Goal: Information Seeking & Learning: Learn about a topic

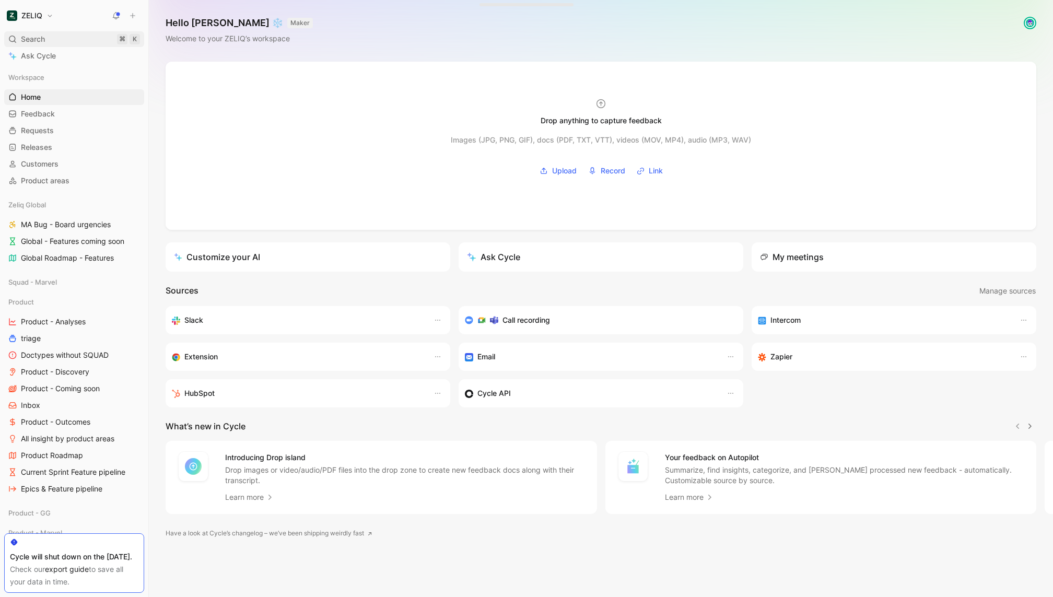
click at [72, 39] on div "Search ⌘ K" at bounding box center [74, 39] width 140 height 16
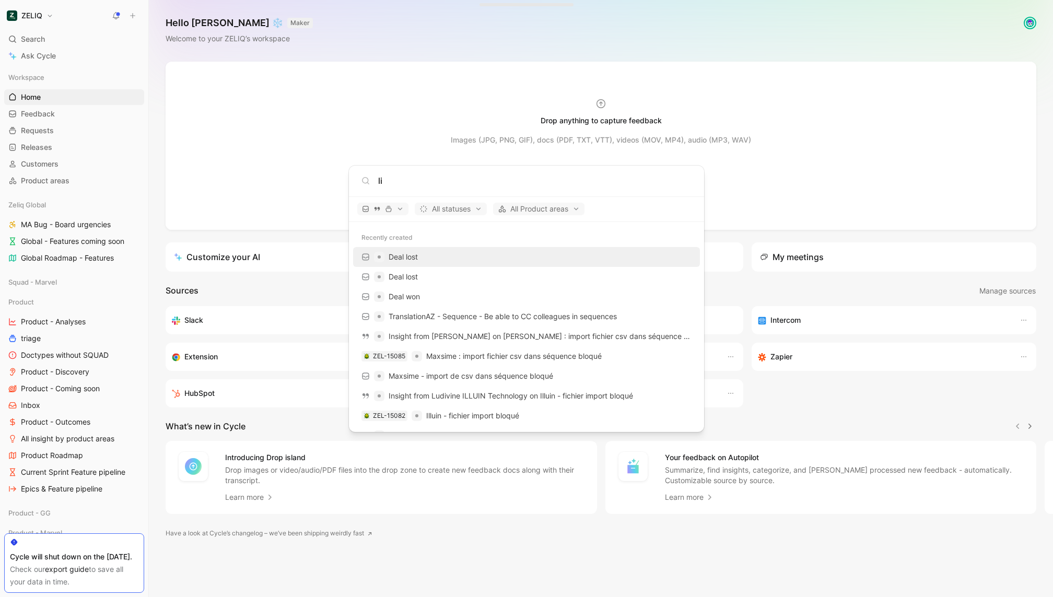
type input "lik"
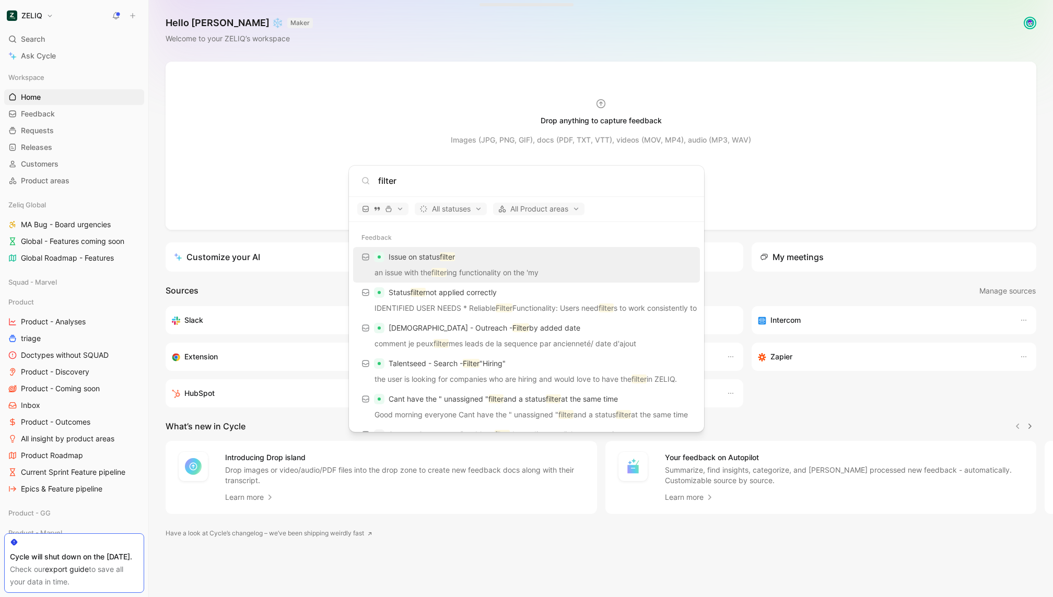
type input "filter"
click at [84, 291] on body "ZELIQ Search ⌘ K Ask Cycle Workspace Home G then H Feedback G then F Requests G…" at bounding box center [526, 298] width 1053 height 597
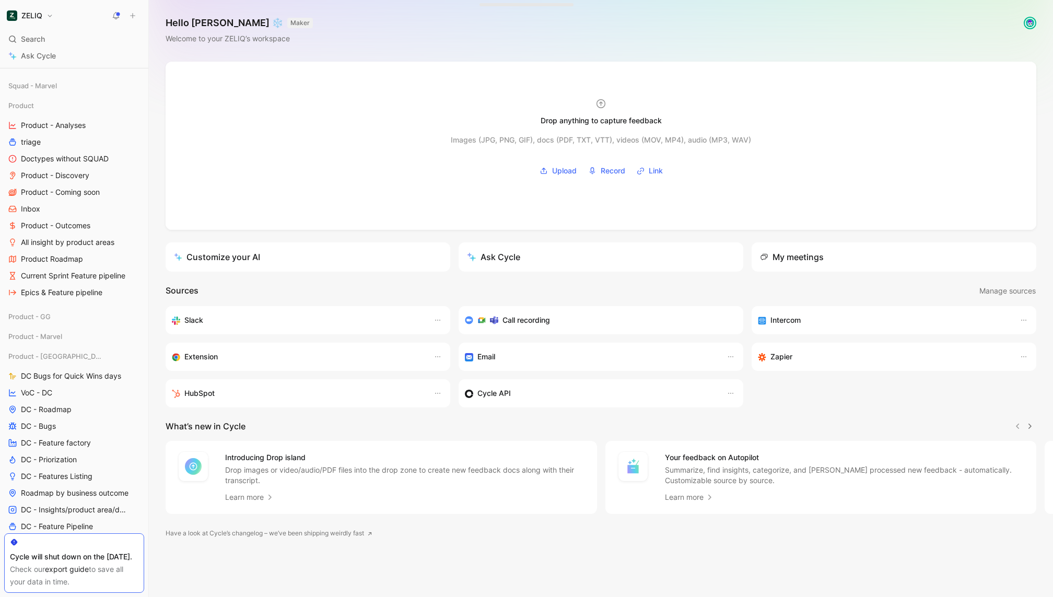
scroll to position [274, 0]
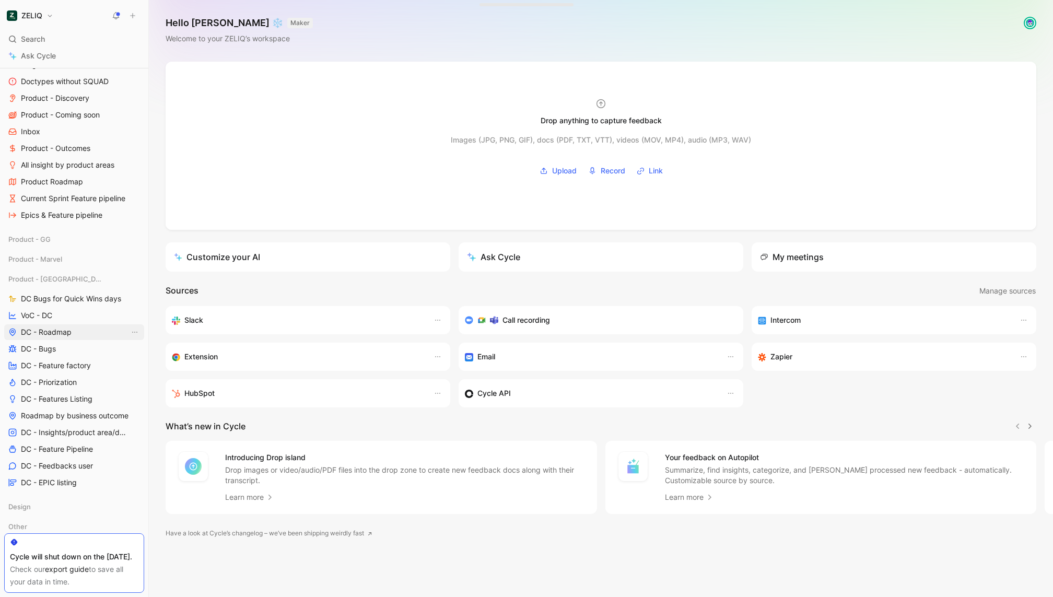
click at [69, 334] on span "DC - Roadmap" at bounding box center [46, 332] width 51 height 10
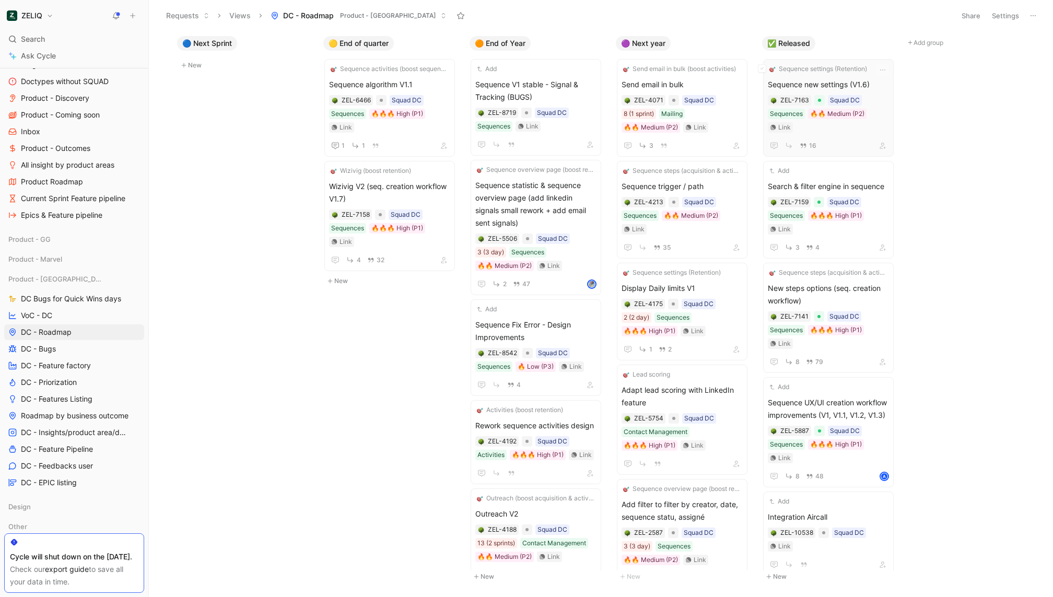
click at [809, 79] on span "Sequence new settings (V1.6)" at bounding box center [828, 84] width 121 height 13
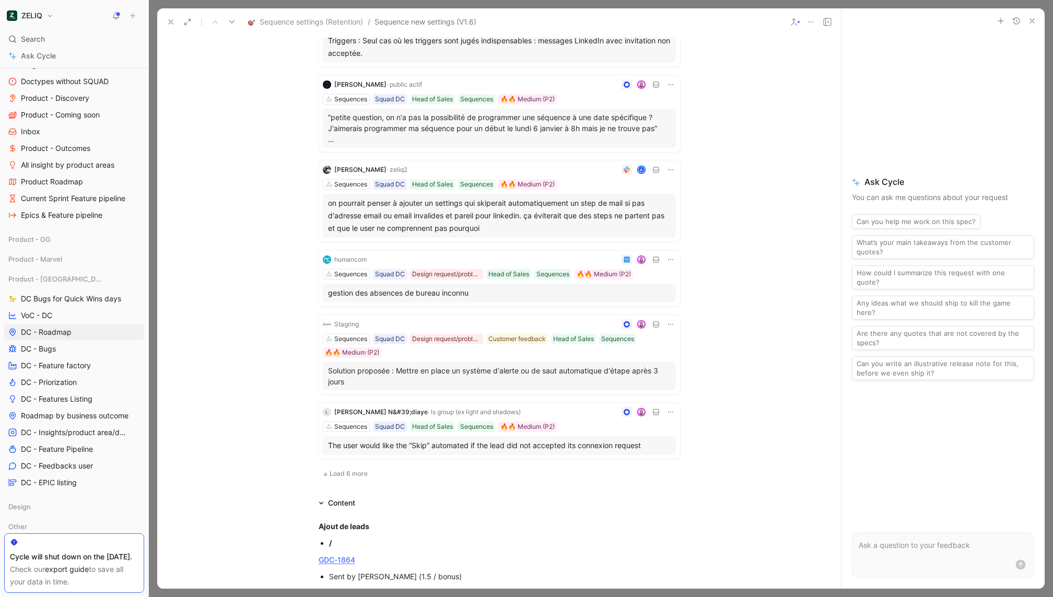
scroll to position [633, 0]
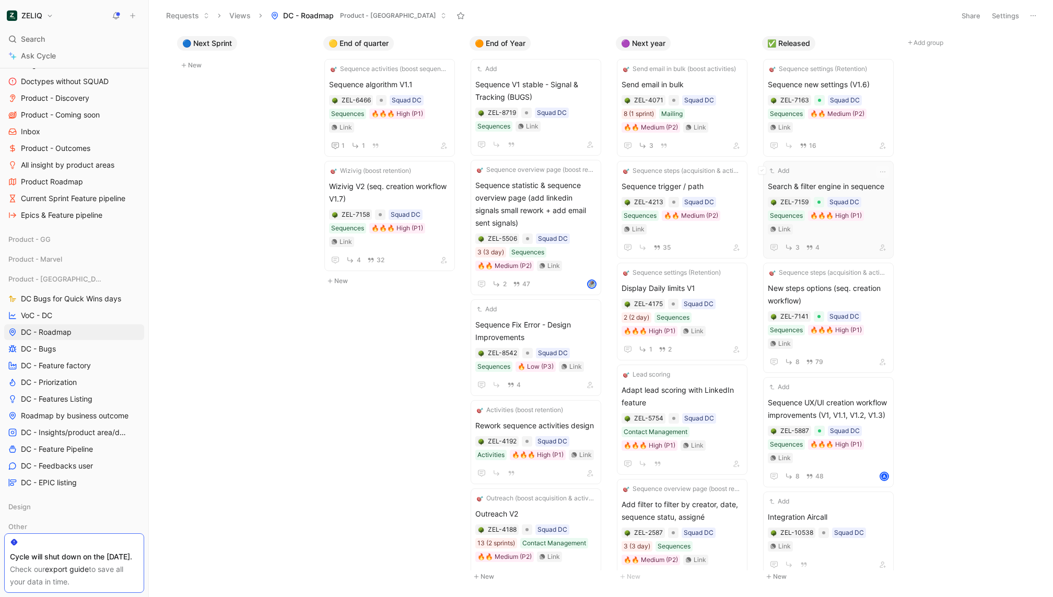
click at [825, 180] on span "Search & filter engine in sequence" at bounding box center [828, 186] width 121 height 13
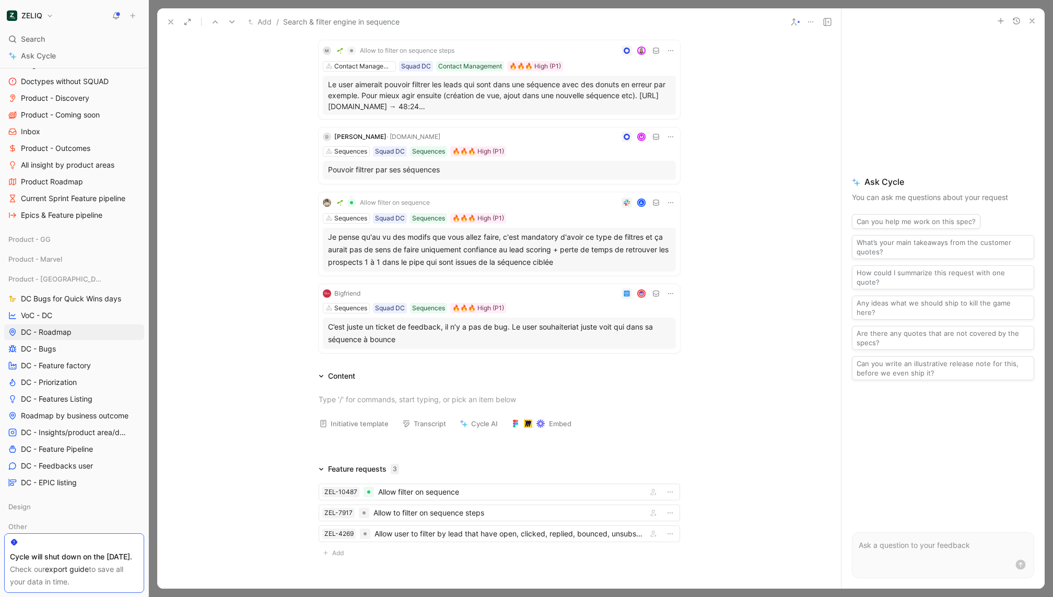
scroll to position [182, 0]
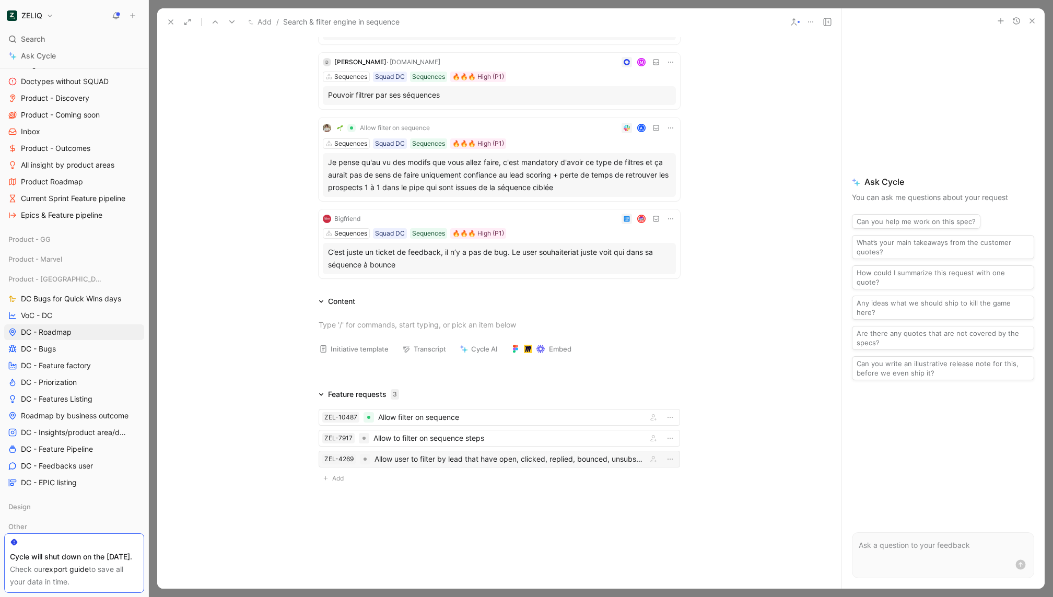
click at [484, 458] on div "Allow user to filter by lead that have open, clicked, replied, bounced, unsubsc…" at bounding box center [508, 459] width 268 height 13
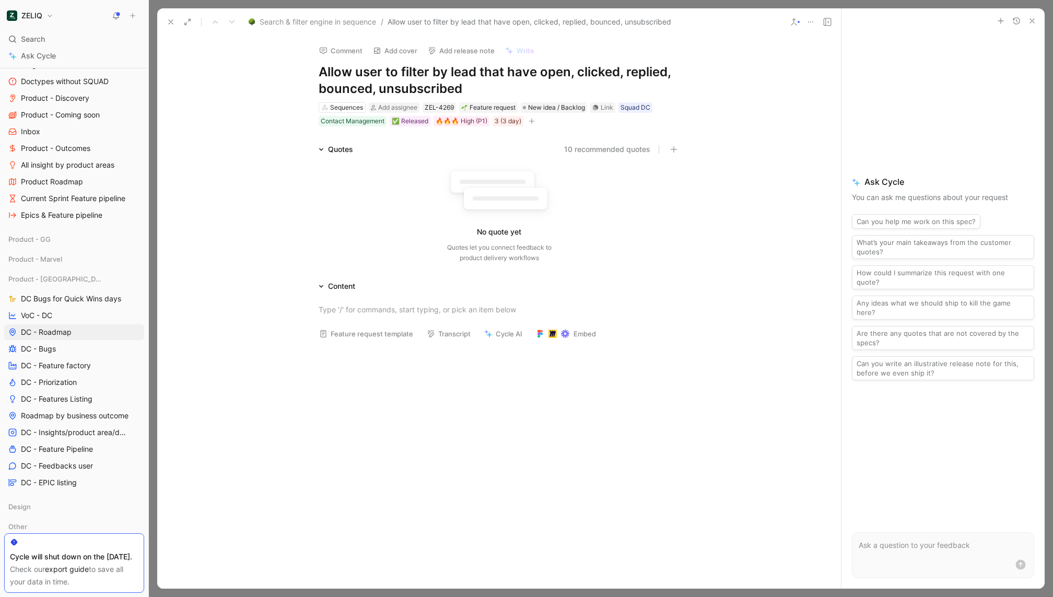
drag, startPoint x: 536, startPoint y: 75, endPoint x: 545, endPoint y: 97, distance: 24.1
click at [545, 97] on div "Comment Add cover Add release note Write Allow user to filter by lead that have…" at bounding box center [499, 81] width 401 height 91
copy h1 "open, clicked, replied, bounced, unsubscribed"
click at [172, 28] on button at bounding box center [170, 22] width 15 height 15
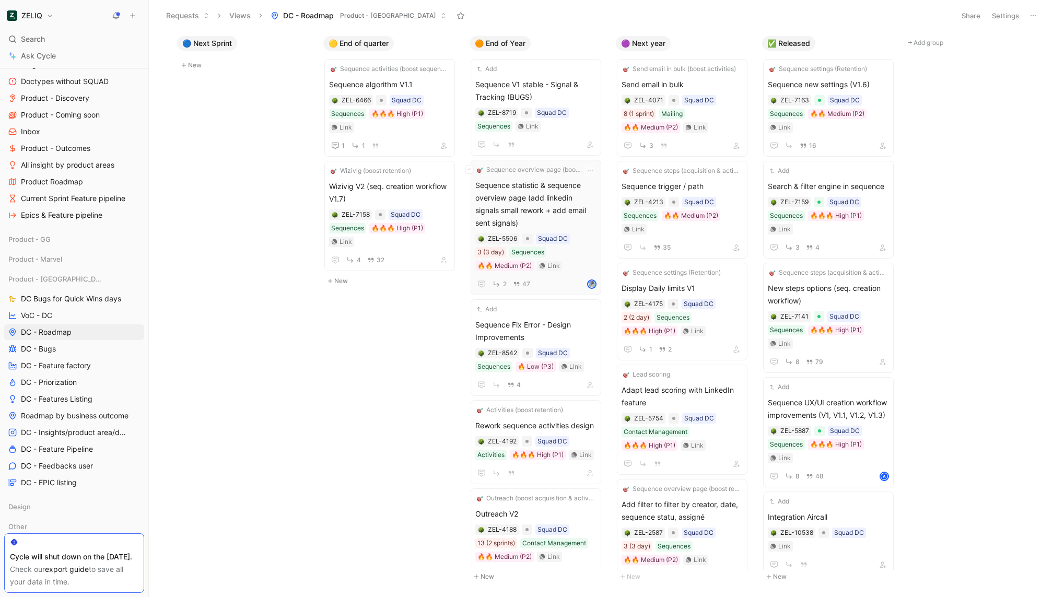
click at [568, 200] on span "Sequence statistic & sequence overview page (add linkedin signals small rework …" at bounding box center [535, 204] width 121 height 50
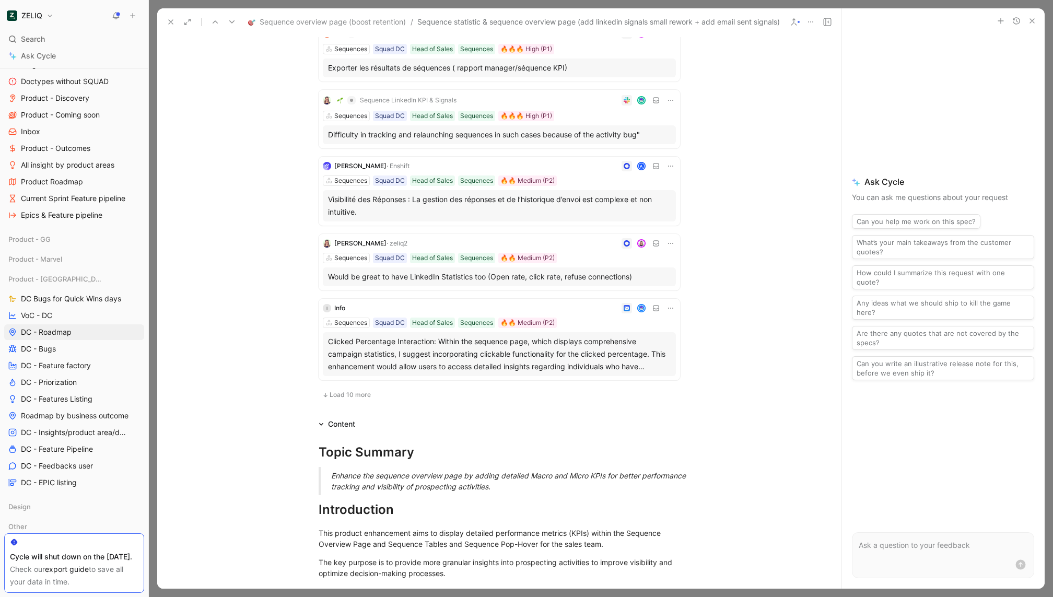
scroll to position [506, 0]
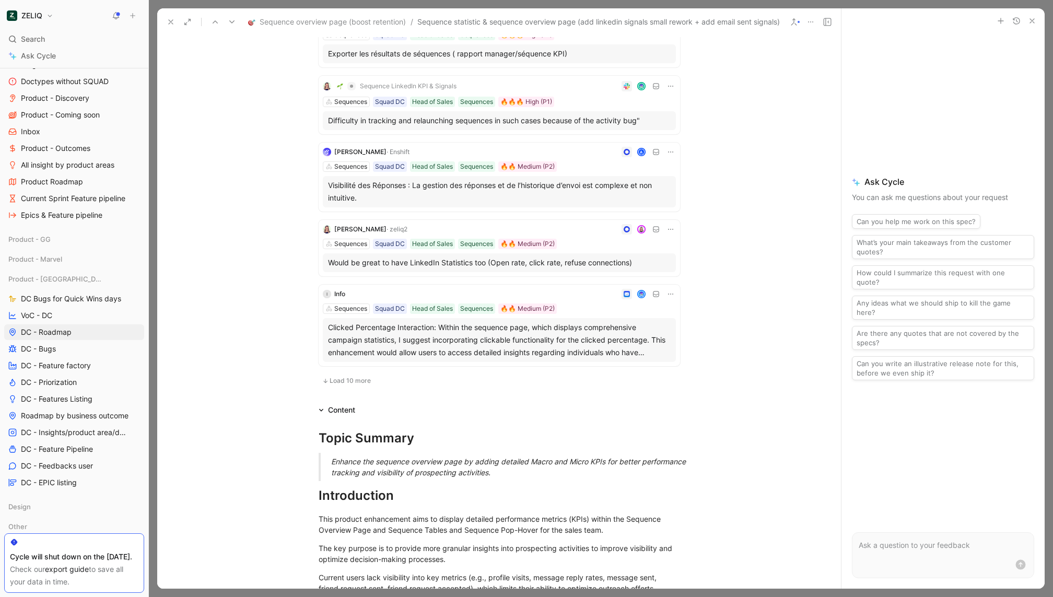
click at [336, 386] on div "Sequence LinkedIn KPI & Signals M Sequences Squad DC Head of Sales Sequences 🔥🔥…" at bounding box center [499, 22] width 366 height 733
click at [354, 377] on span "Load 10 more" at bounding box center [350, 381] width 41 height 8
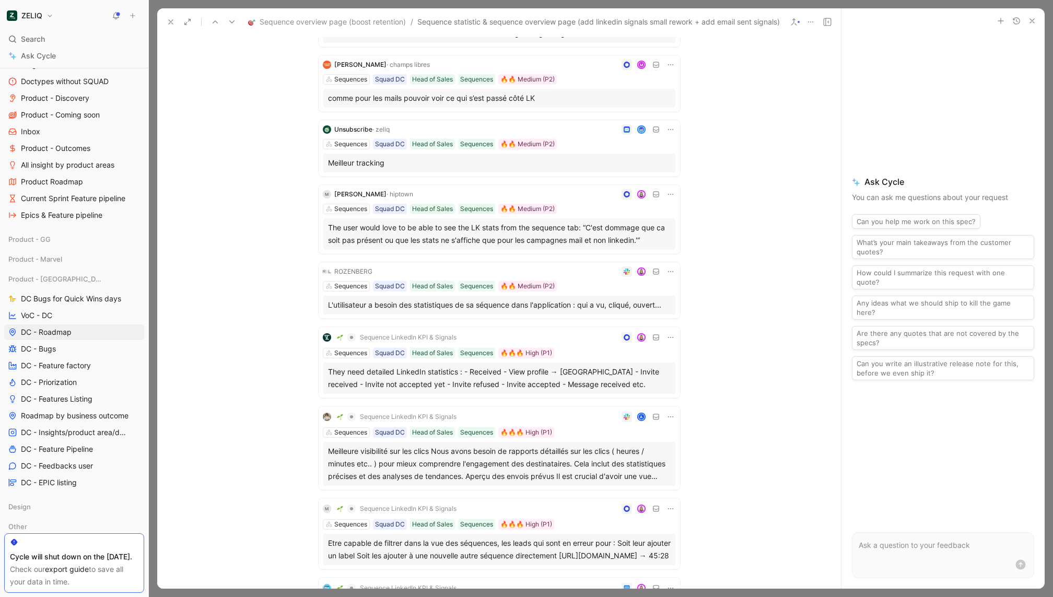
scroll to position [836, 0]
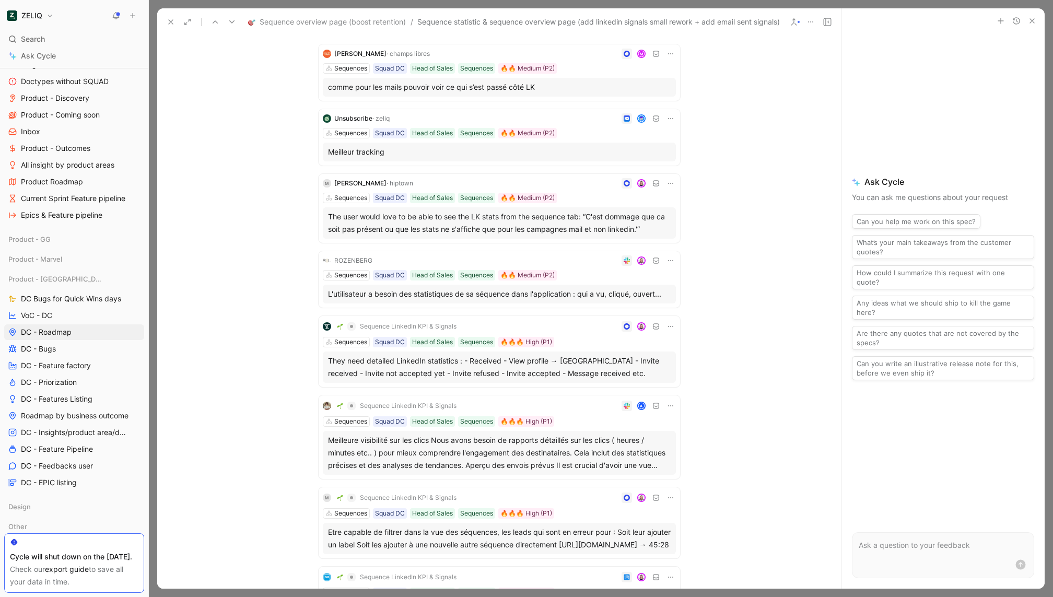
click at [581, 277] on div "Sequences Squad DC Head of Sales Sequences 🔥🔥 Medium (P2)" at bounding box center [499, 275] width 353 height 10
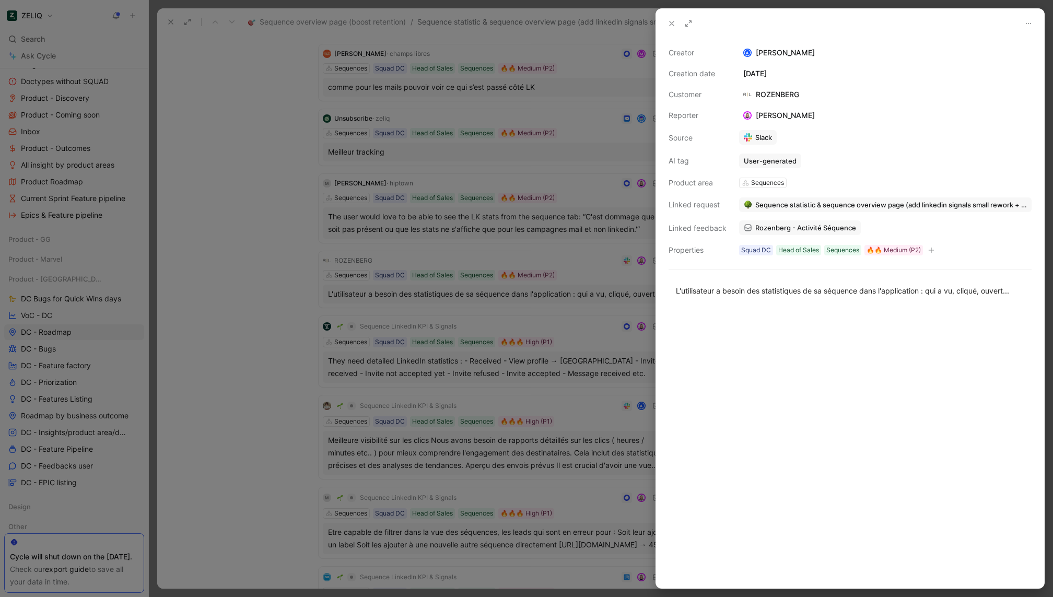
click at [603, 339] on div at bounding box center [526, 298] width 1053 height 597
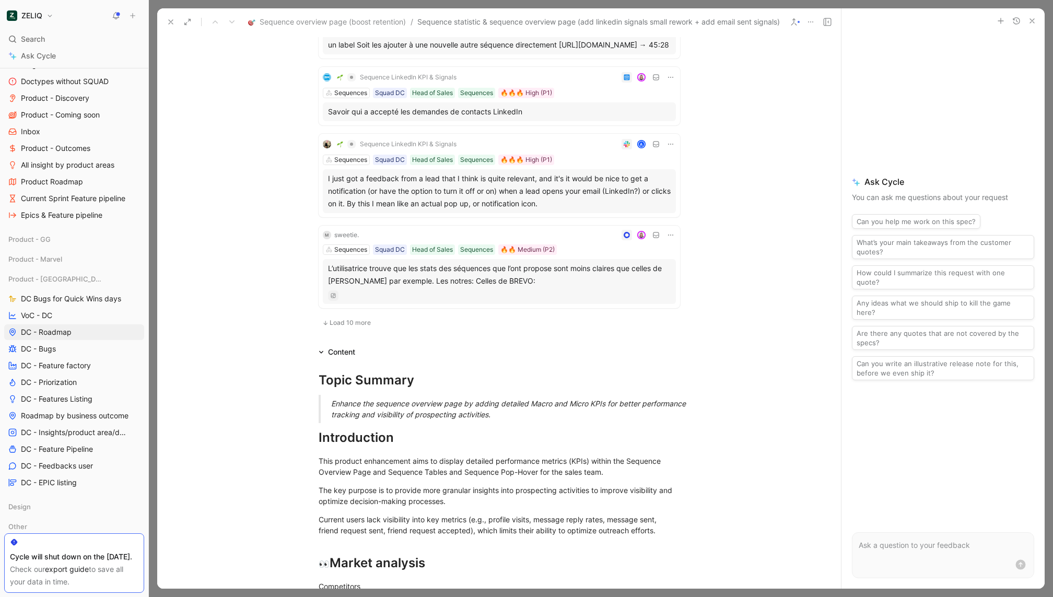
scroll to position [1455, 0]
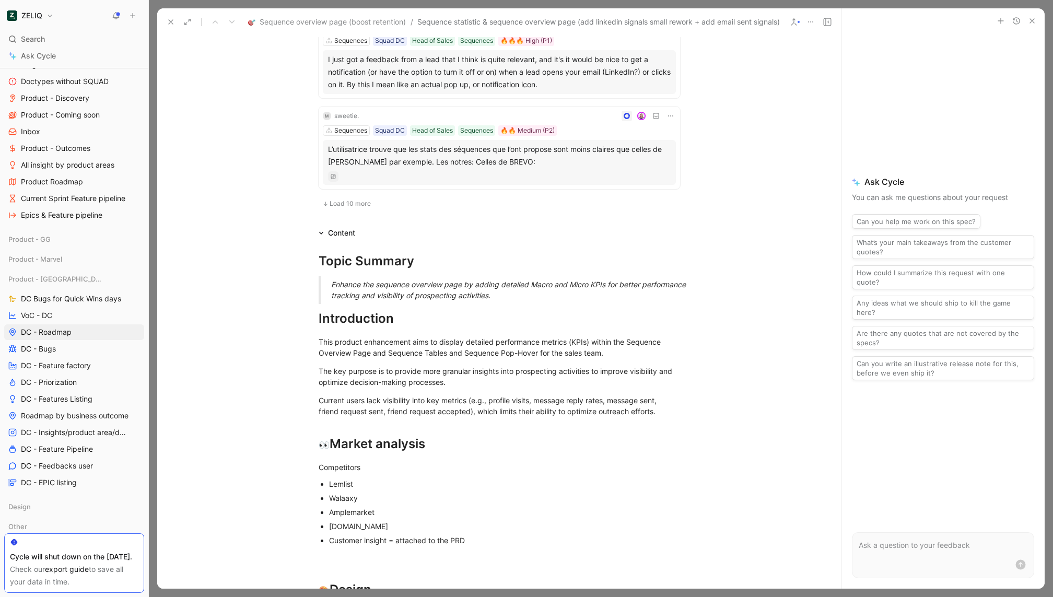
click at [344, 208] on span "Load 10 more" at bounding box center [350, 203] width 41 height 8
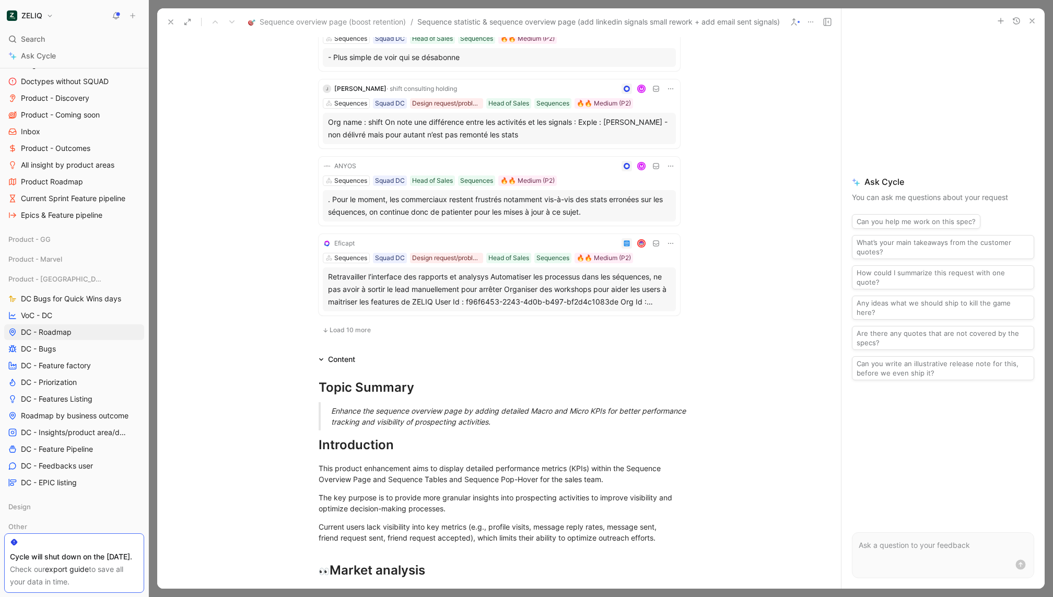
scroll to position [2092, 0]
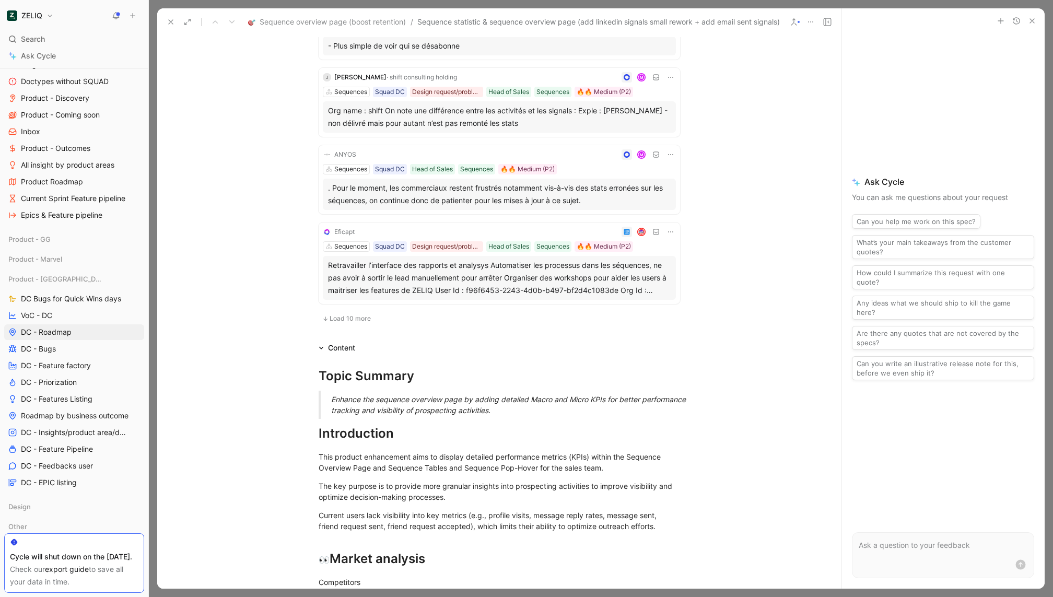
click at [344, 323] on span "Load 10 more" at bounding box center [350, 318] width 41 height 8
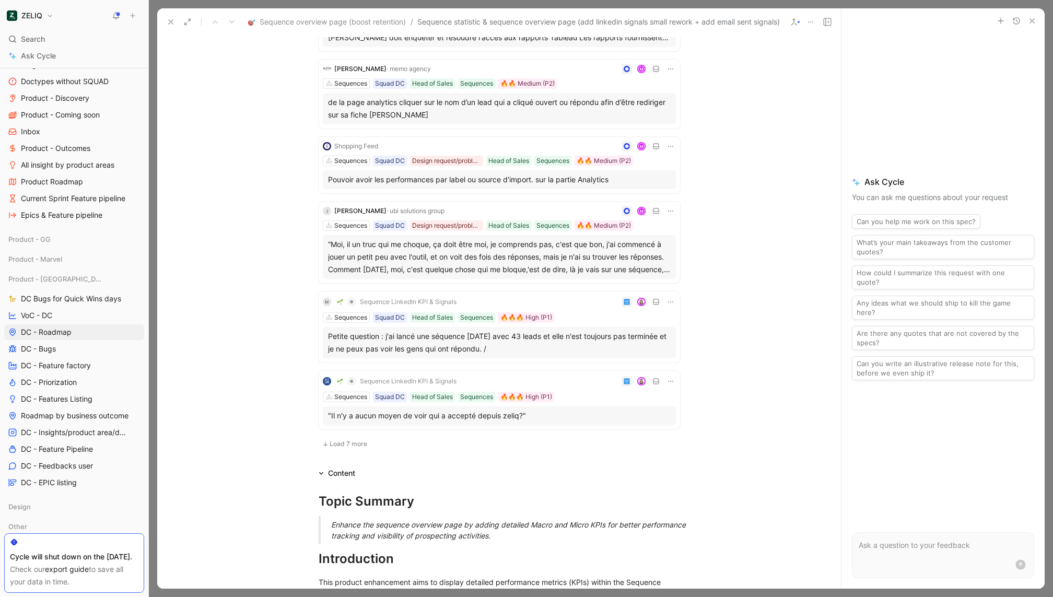
scroll to position [2779, 0]
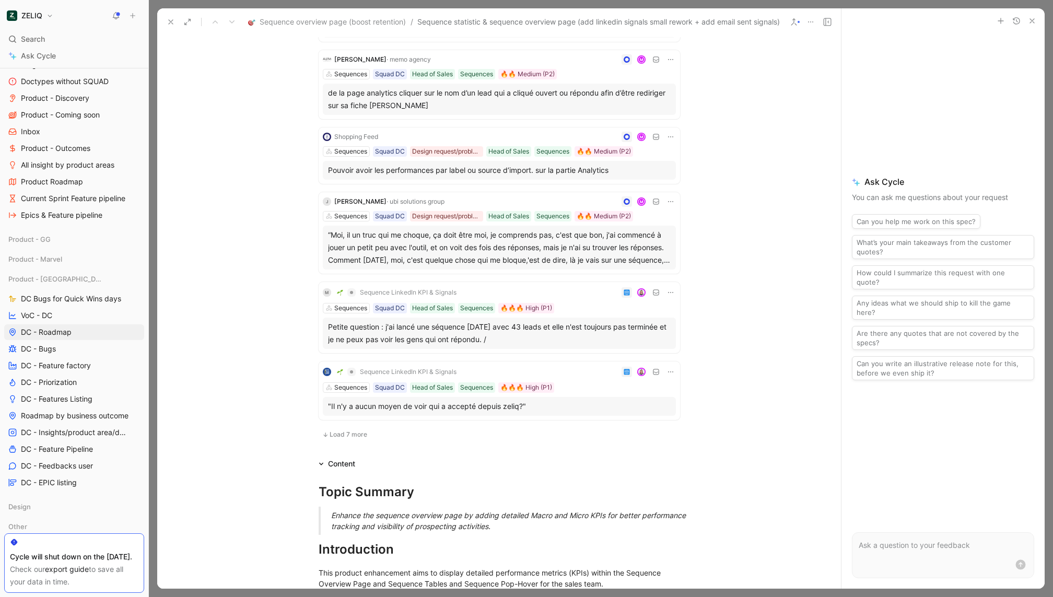
click at [345, 438] on span "Load 7 more" at bounding box center [349, 434] width 38 height 8
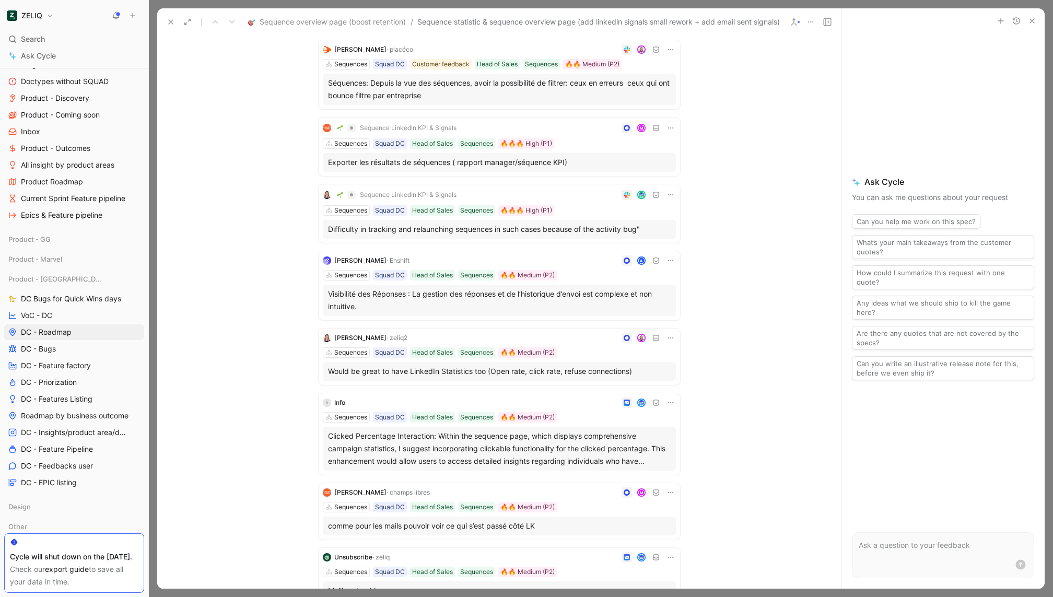
scroll to position [0, 0]
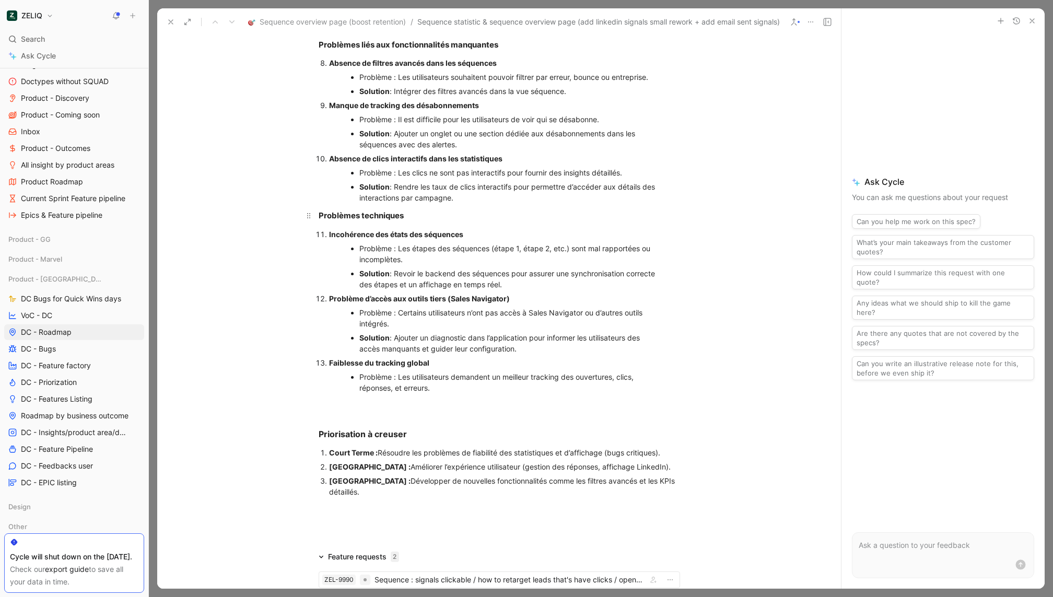
scroll to position [5304, 0]
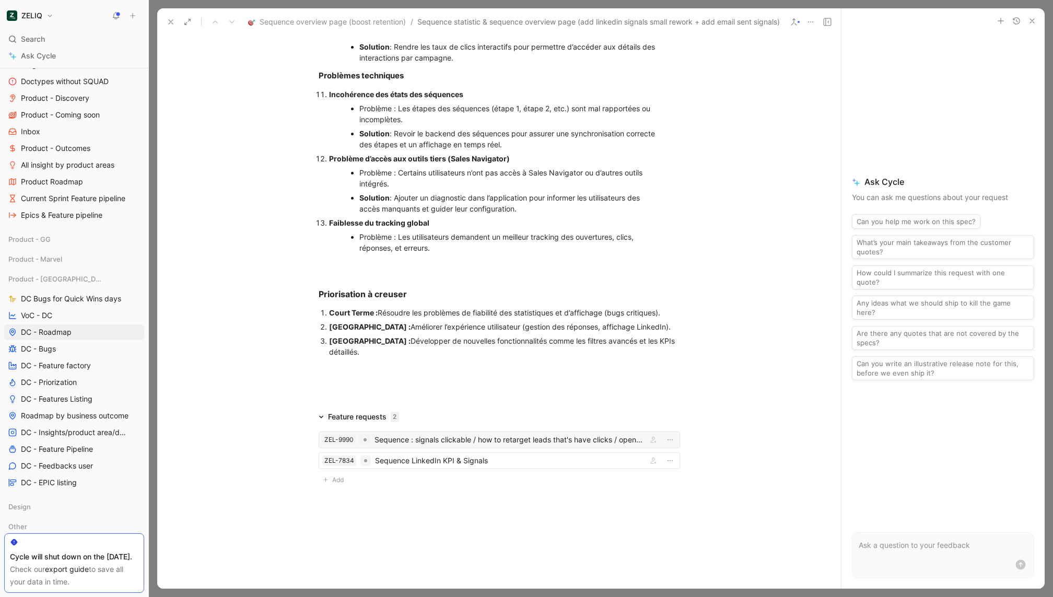
click at [474, 440] on div "Sequence : signals clickable / how to retarget leads that's have clicks / opens…" at bounding box center [508, 439] width 268 height 13
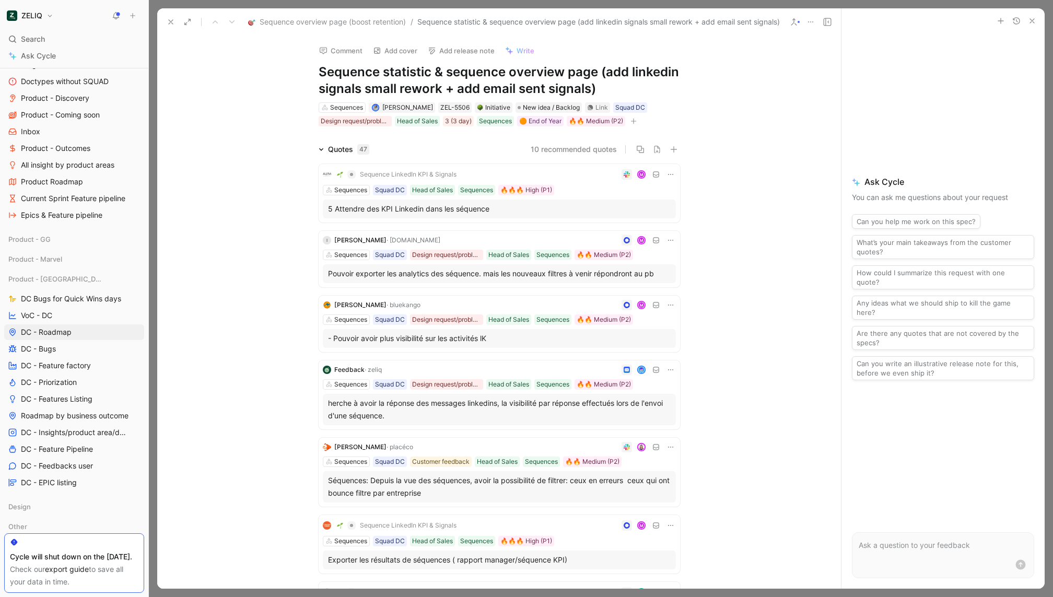
click at [173, 19] on icon at bounding box center [171, 22] width 8 height 8
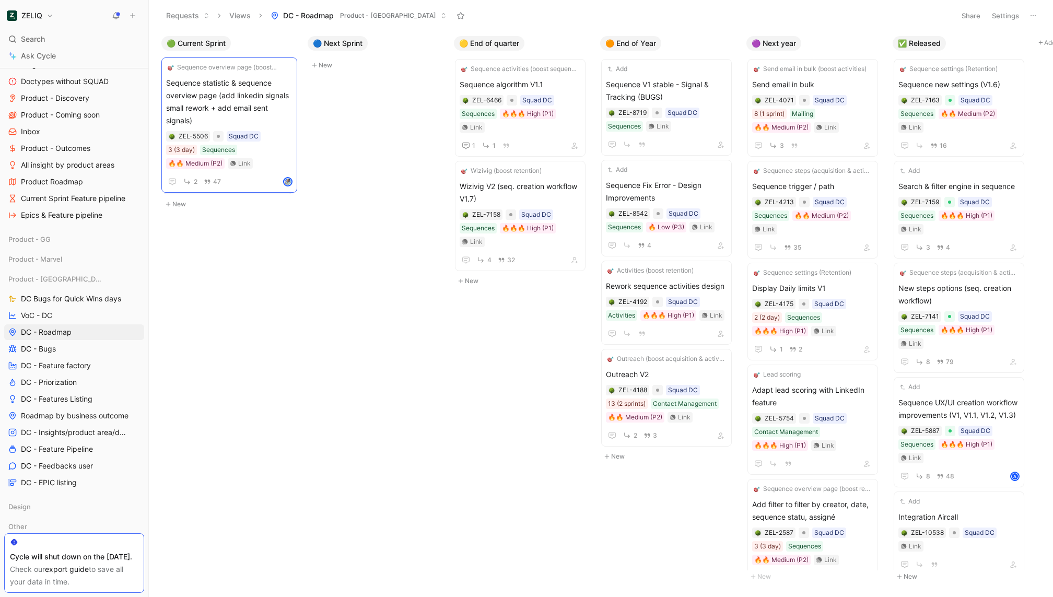
drag, startPoint x: 548, startPoint y: 207, endPoint x: 239, endPoint y: 107, distance: 324.5
click at [252, 103] on span "Sequence statistic & sequence overview page (add linkedin signals small rework …" at bounding box center [227, 103] width 121 height 50
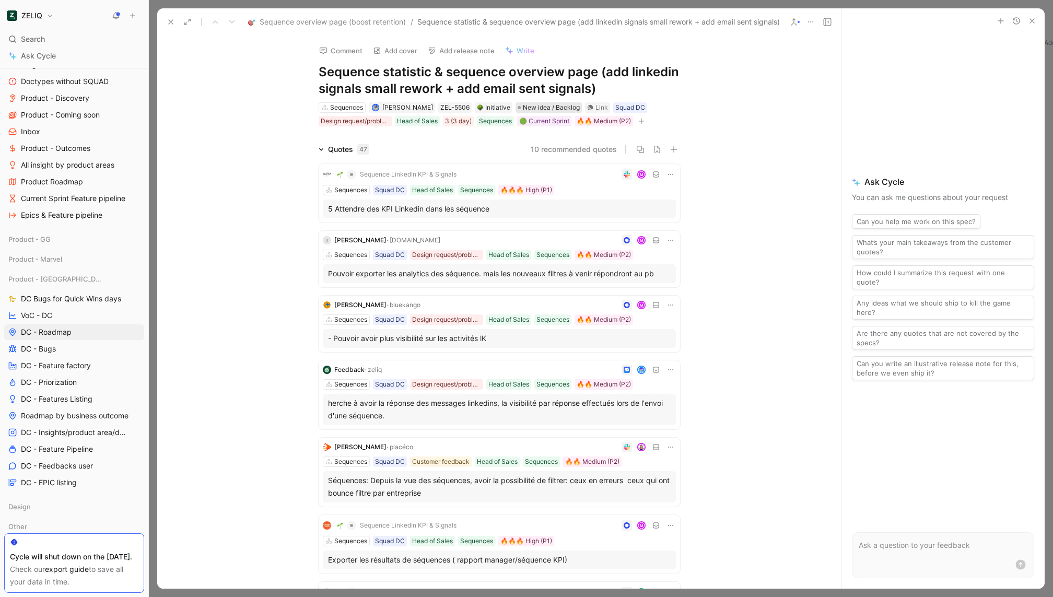
click at [556, 103] on span "New idea / Backlog" at bounding box center [551, 107] width 57 height 10
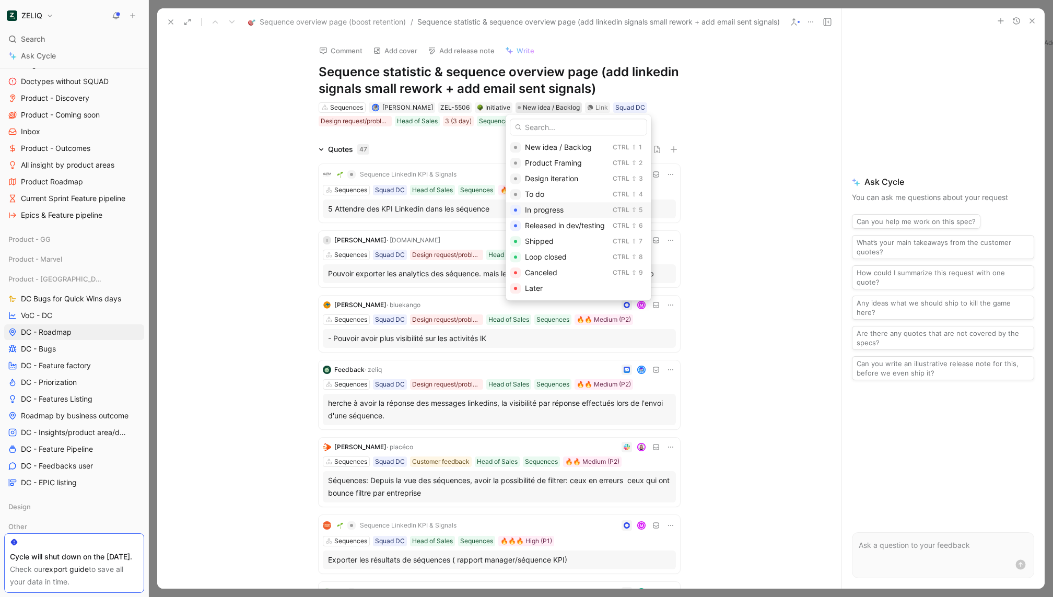
click at [571, 212] on div "In progress" at bounding box center [567, 210] width 84 height 13
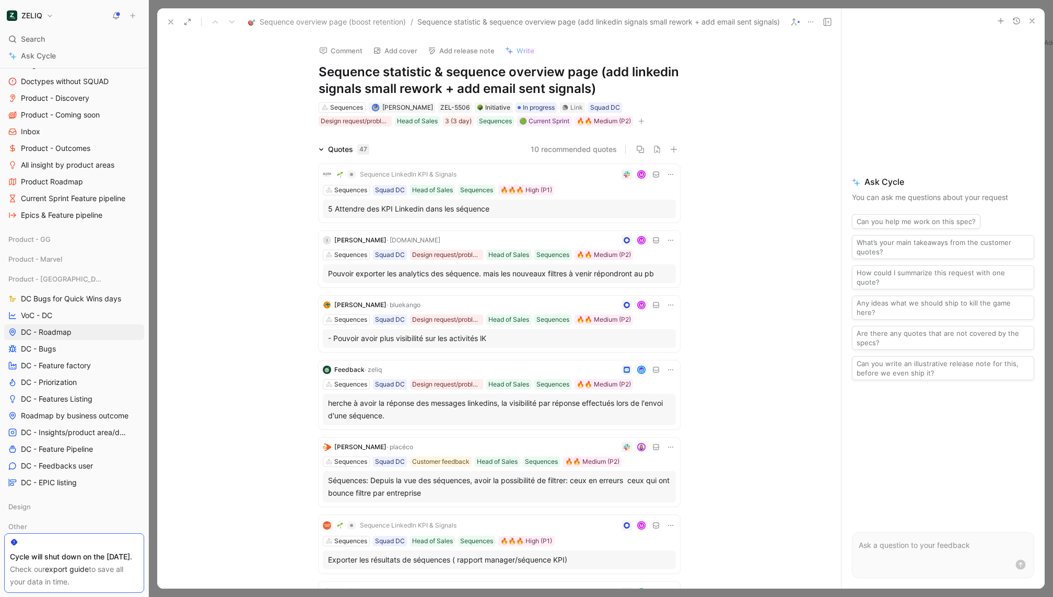
click at [170, 20] on icon at bounding box center [171, 22] width 8 height 8
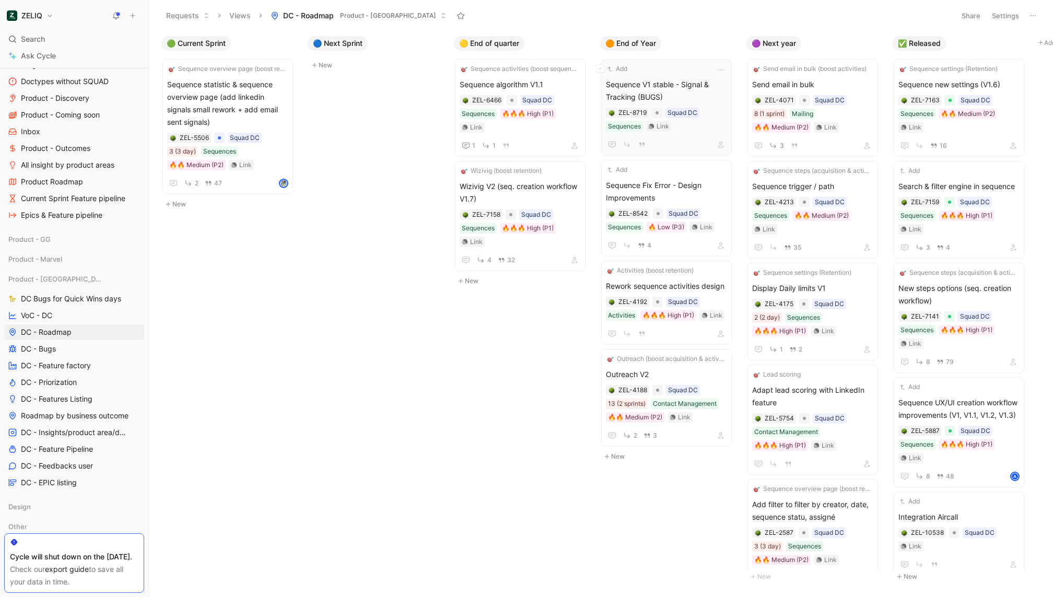
click at [667, 98] on span "Sequence V1 stable - Signal & Tracking (BUGS)" at bounding box center [666, 90] width 121 height 25
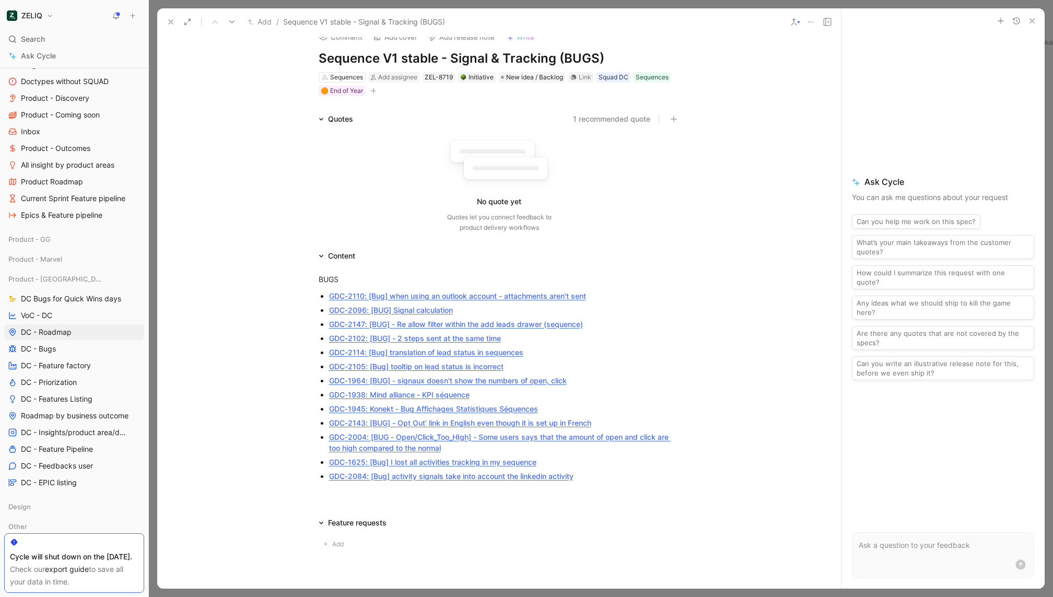
scroll to position [80, 0]
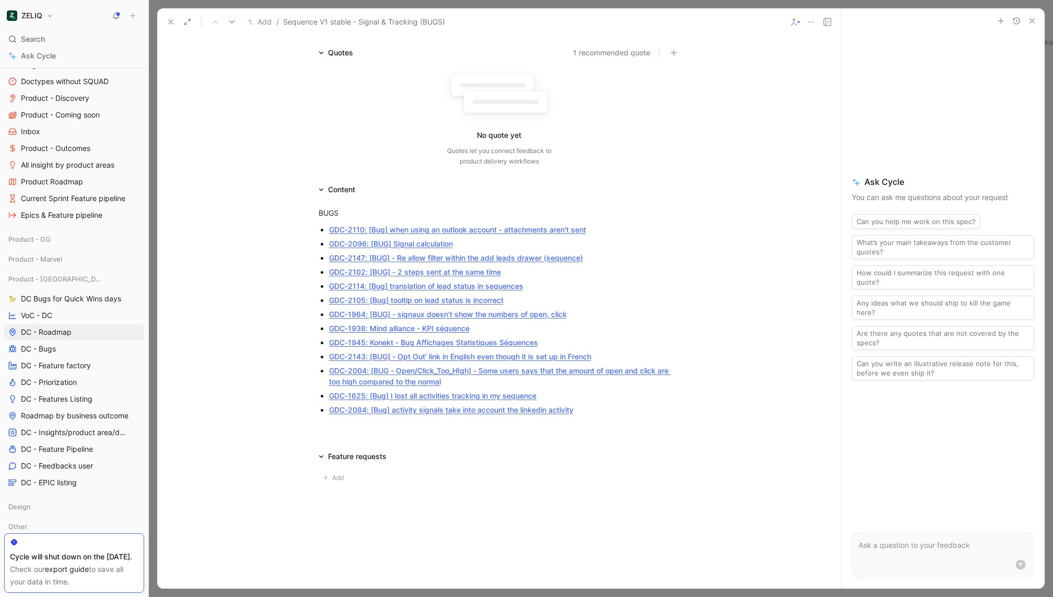
click at [171, 20] on icon at bounding box center [171, 22] width 8 height 8
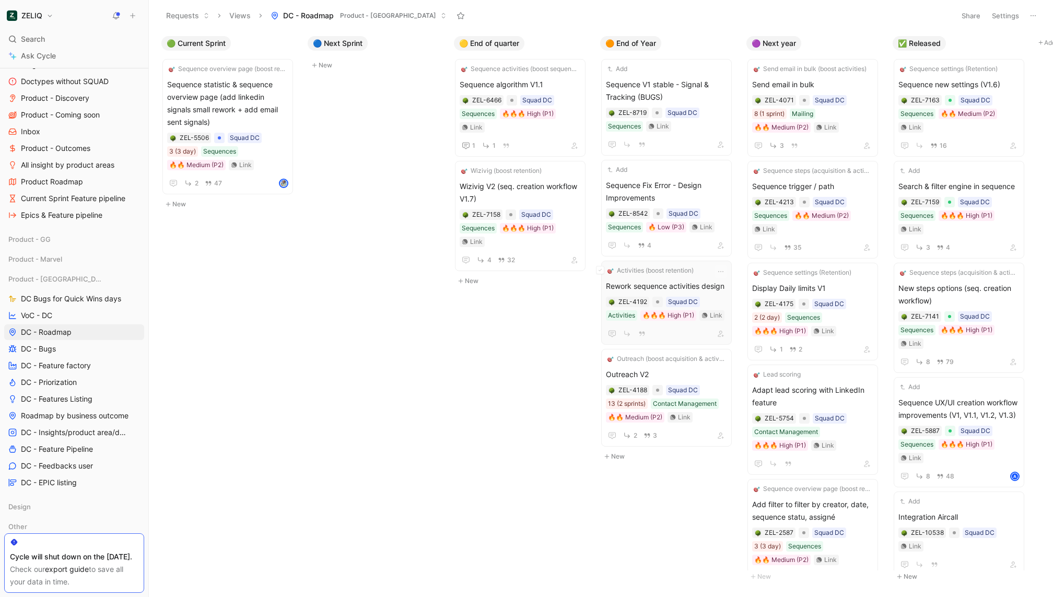
click at [698, 287] on span "Rework sequence activities design" at bounding box center [666, 286] width 121 height 13
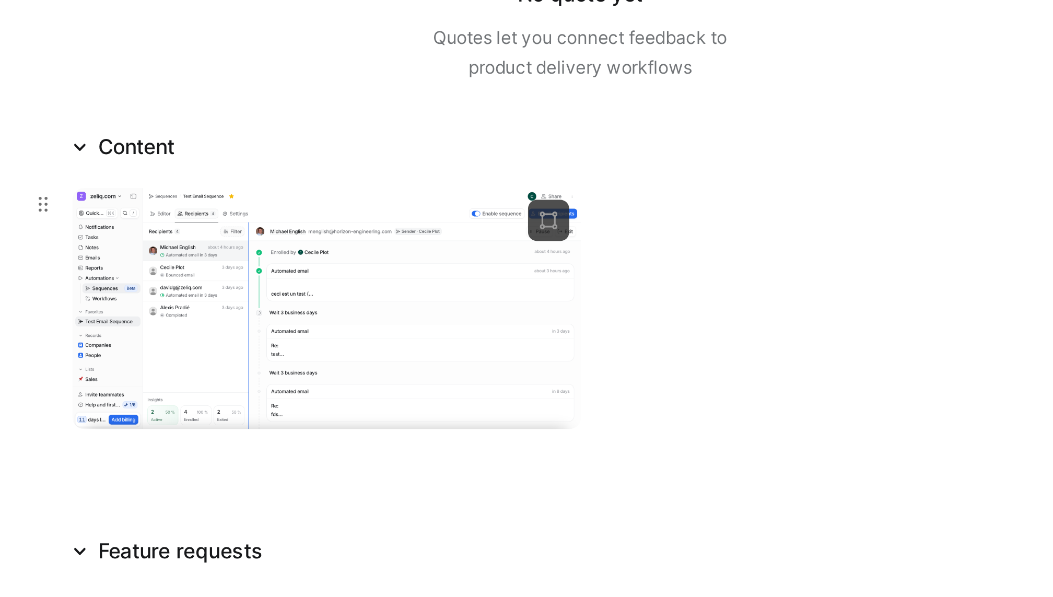
click at [453, 334] on body "ZELIQ Search ⌘ K Ask Cycle Workspace Home G then H Feedback G then F Requests G…" at bounding box center [526, 298] width 1053 height 597
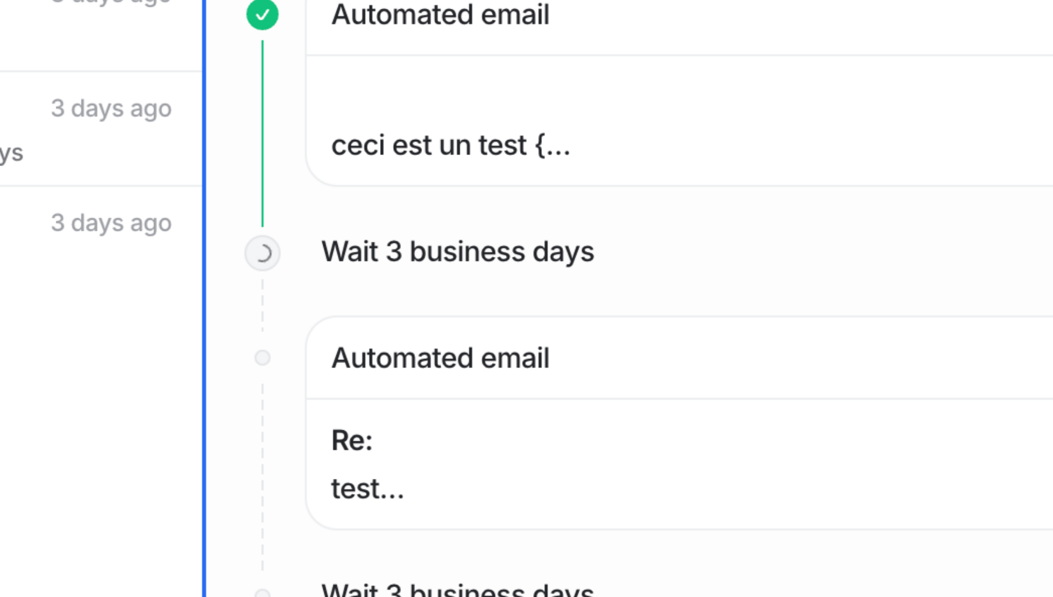
click at [464, 327] on img at bounding box center [523, 299] width 1030 height 490
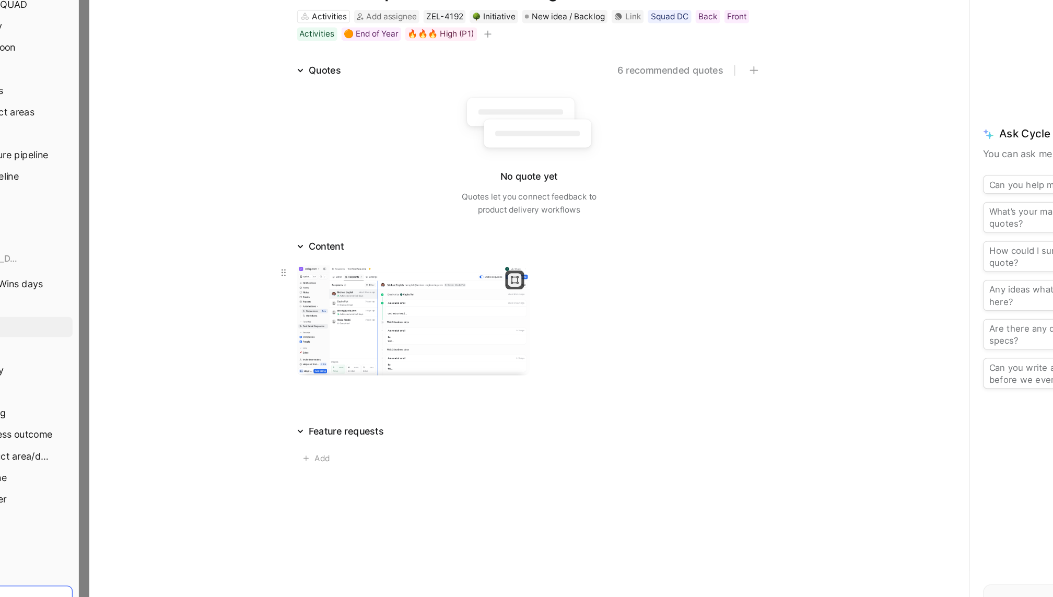
click at [489, 299] on button "button" at bounding box center [488, 295] width 10 height 10
click at [368, 327] on body "ZELIQ Search ⌘ K Ask Cycle Workspace Home G then H Feedback G then F Requests G…" at bounding box center [526, 298] width 1053 height 597
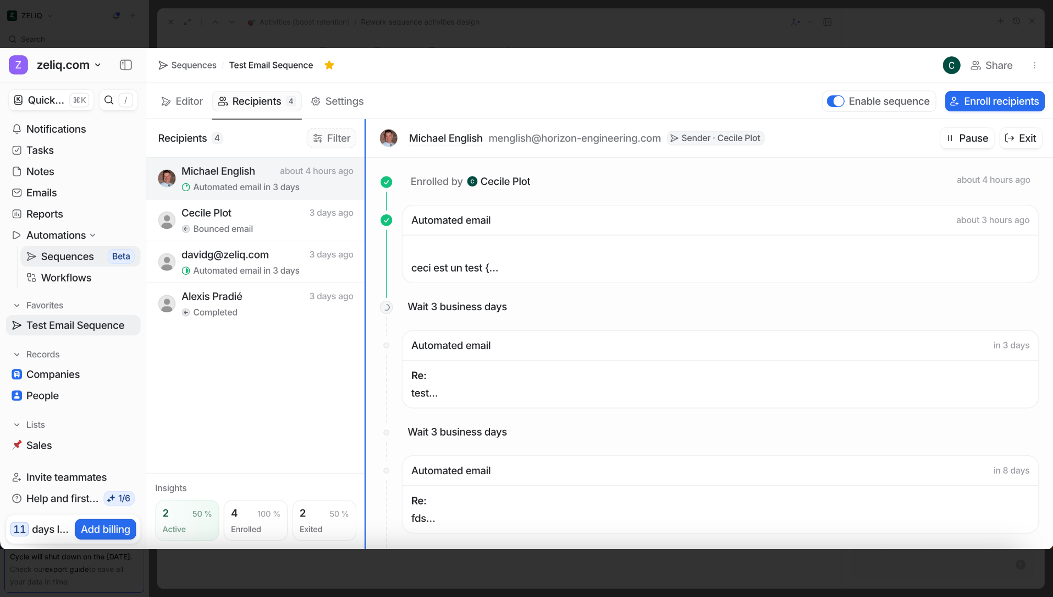
scroll to position [274, 0]
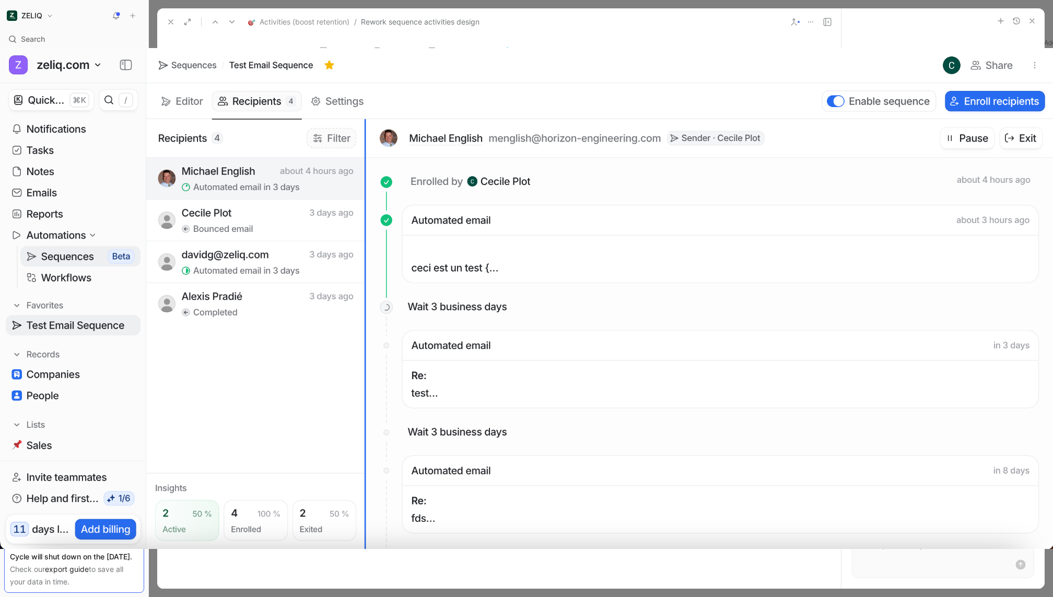
click at [720, 596] on div at bounding box center [526, 597] width 1053 height 0
